Goal: Task Accomplishment & Management: Manage account settings

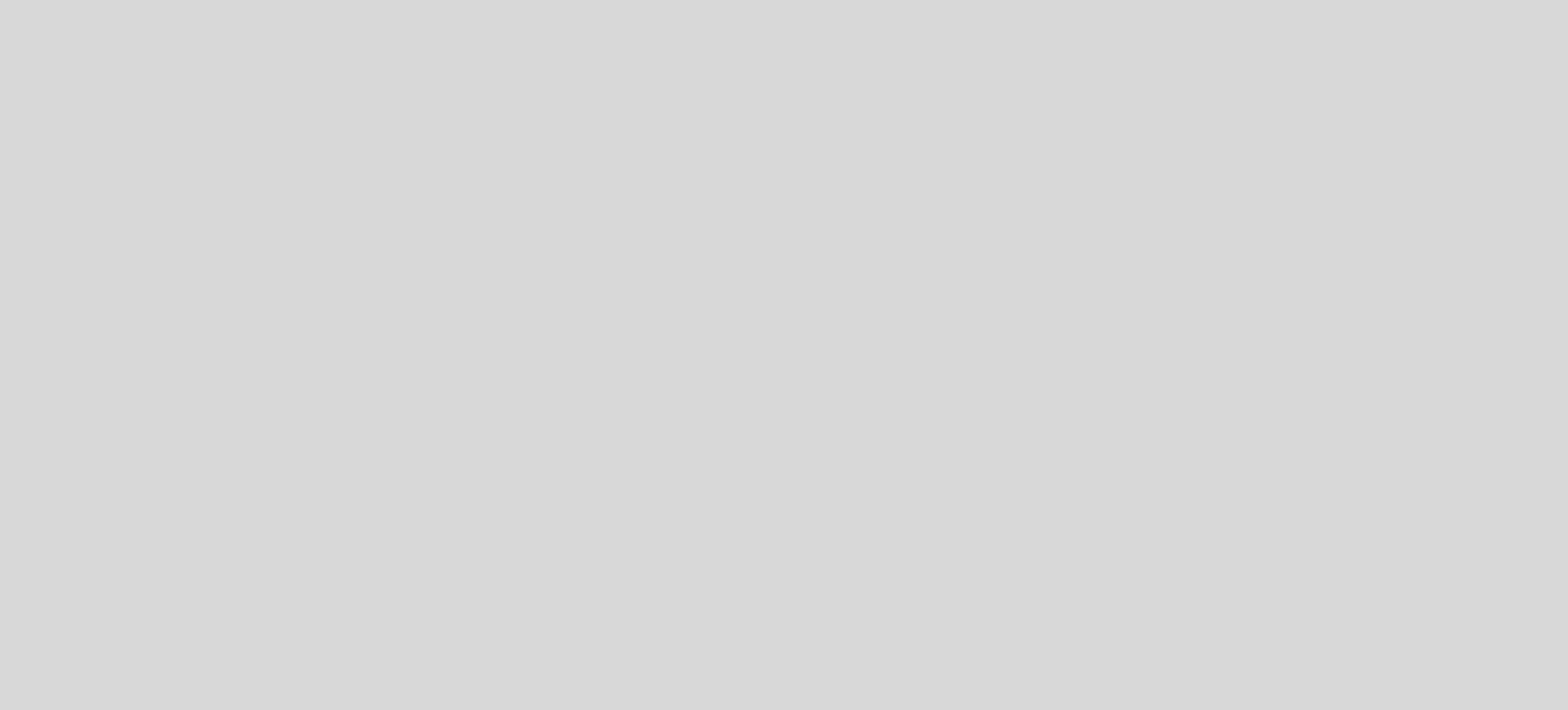
select select "es"
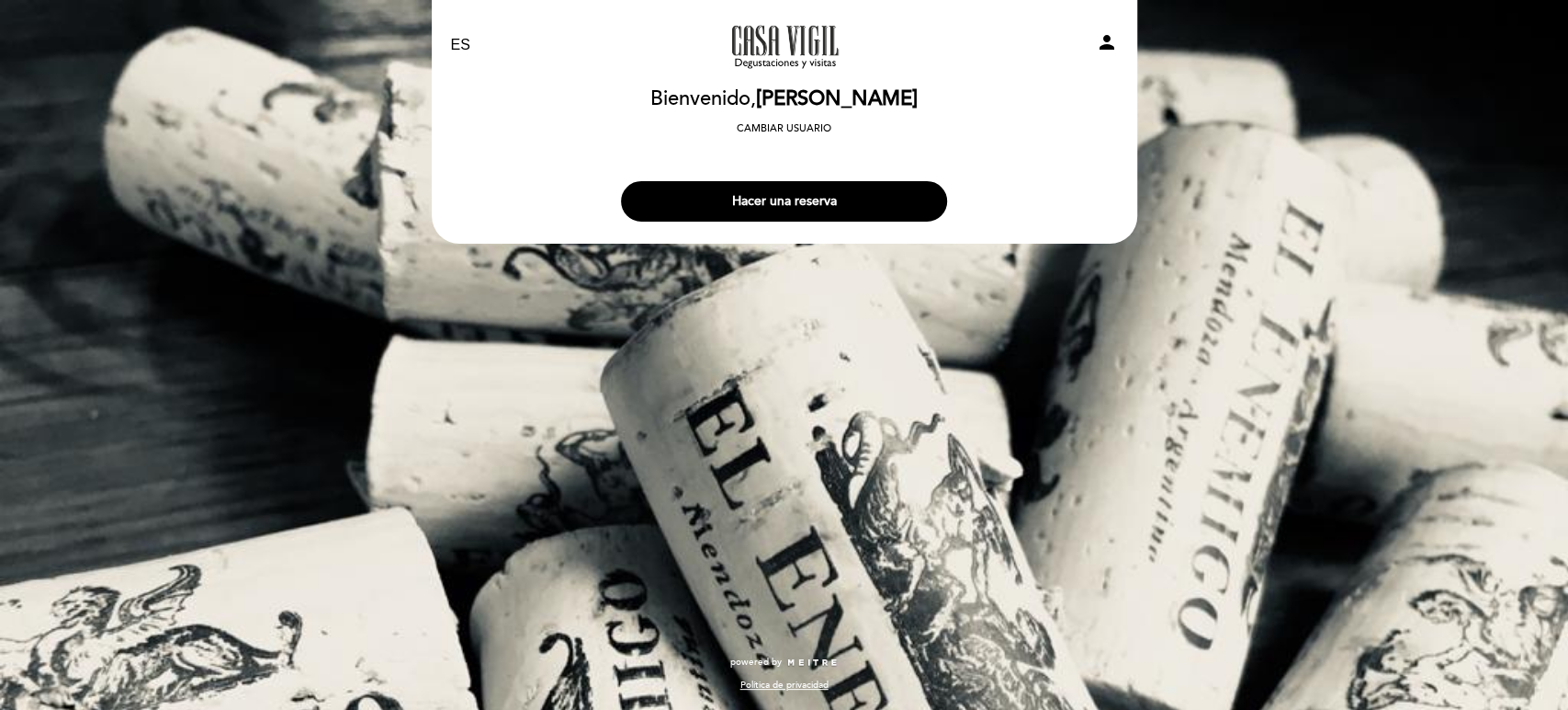
click at [1112, 36] on icon "person" at bounding box center [1107, 42] width 22 height 22
select select "es"
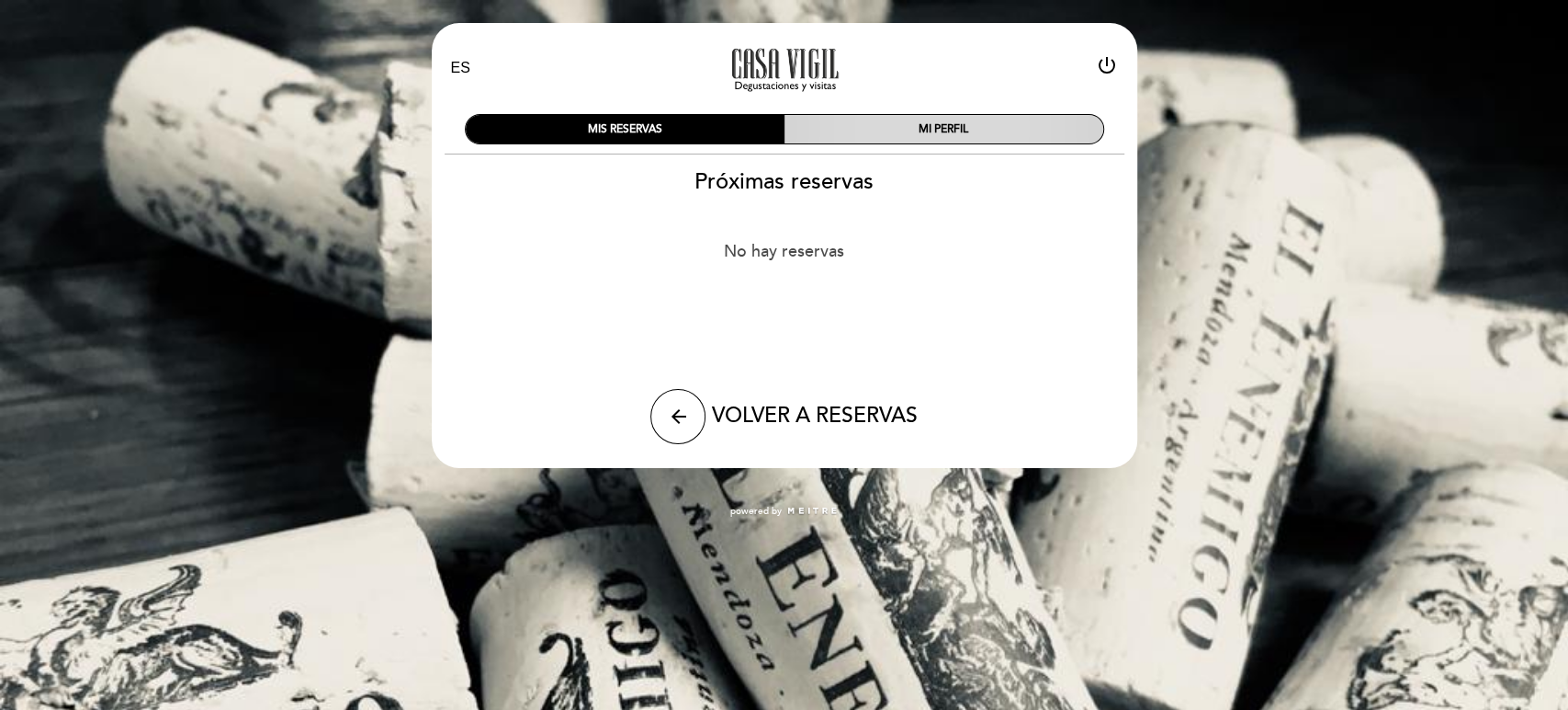
click at [952, 130] on div "MI PERFIL" at bounding box center [944, 129] width 319 height 28
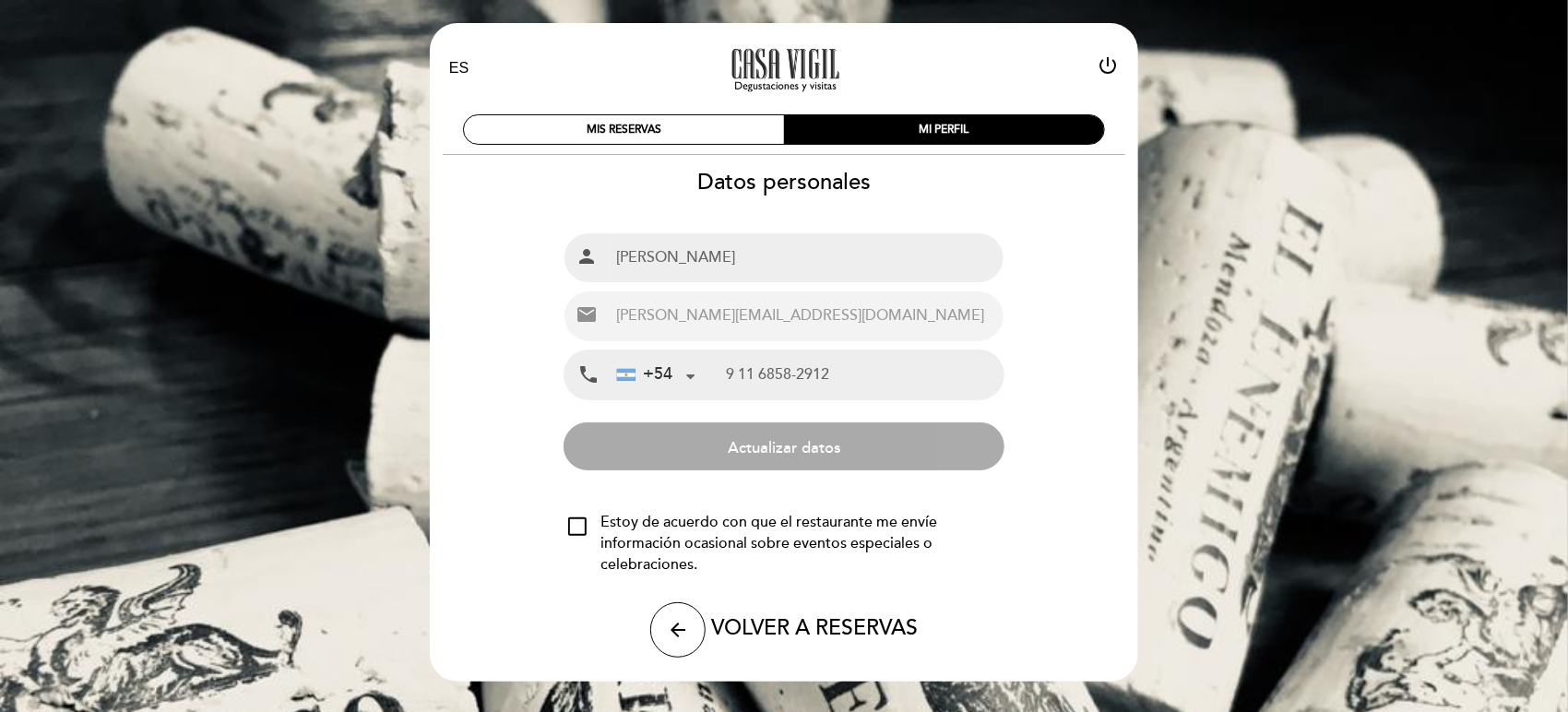
scroll to position [37, 0]
